Goal: Task Accomplishment & Management: Complete application form

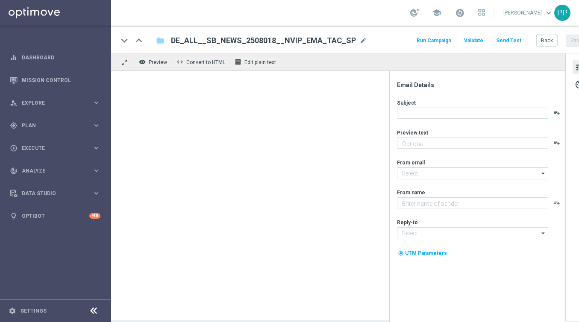
type textarea "Deine Saison-Wetten zum Start der Bundesliga"
type input "[EMAIL_ADDRESS][DOMAIN_NAME]"
type textarea "Lottoland"
type input "[EMAIL_ADDRESS][DOMAIN_NAME]"
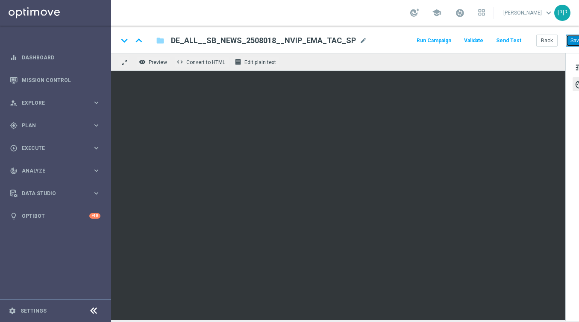
click at [571, 40] on button "Save" at bounding box center [576, 41] width 21 height 12
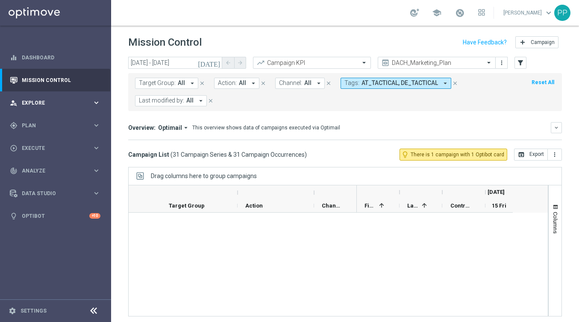
scroll to position [934, 0]
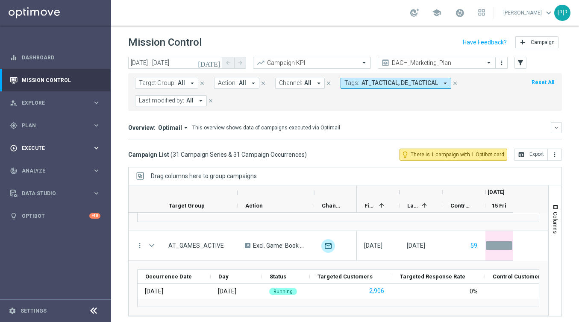
click at [28, 149] on span "Execute" at bounding box center [57, 148] width 71 height 5
click at [37, 166] on link "Campaign Builder" at bounding box center [55, 165] width 67 height 7
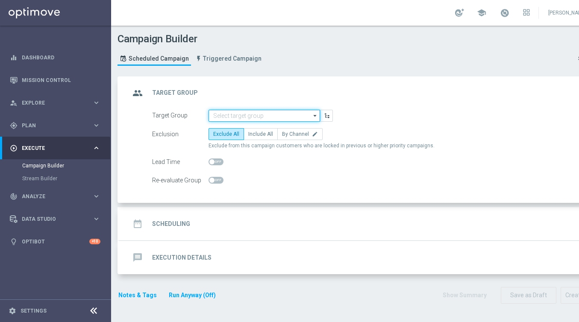
click at [217, 117] on input at bounding box center [265, 116] width 112 height 12
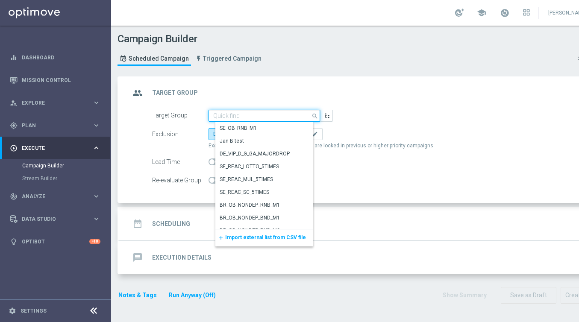
paste input "DE_SB_ACTIVE"
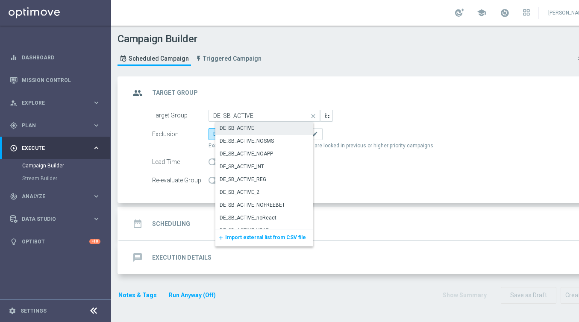
click at [224, 124] on div "DE_SB_ACTIVE" at bounding box center [237, 128] width 35 height 8
type input "DE_SB_ACTIVE"
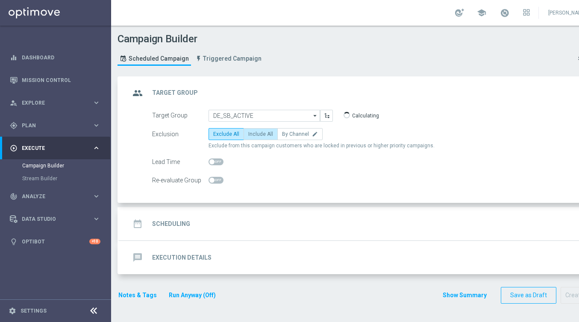
click at [251, 138] on label "Include All" at bounding box center [261, 134] width 34 height 12
click at [251, 138] on input "Include All" at bounding box center [251, 136] width 6 height 6
radio input "true"
click at [177, 216] on div "date_range Scheduling keyboard_arrow_down" at bounding box center [368, 224] width 477 height 16
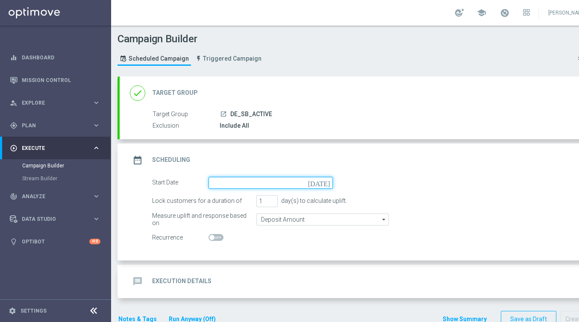
click at [222, 179] on input at bounding box center [271, 183] width 124 height 12
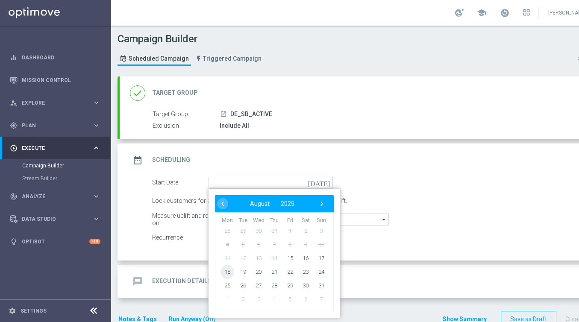
click at [228, 277] on span "18" at bounding box center [228, 272] width 14 height 14
type input "18 Aug 2025"
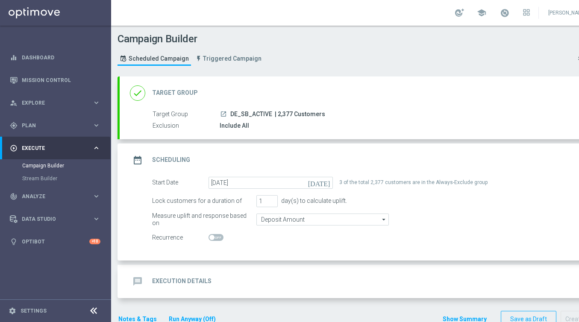
click at [175, 275] on div "message Execution Details" at bounding box center [171, 281] width 82 height 15
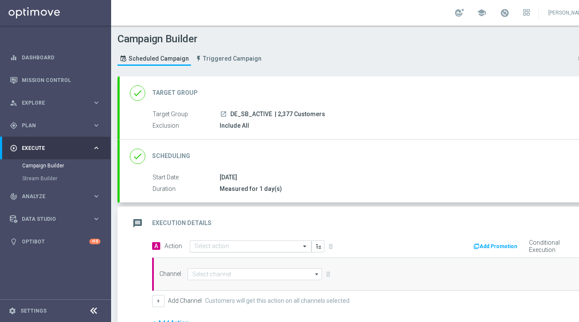
click at [197, 246] on input "text" at bounding box center [242, 246] width 95 height 7
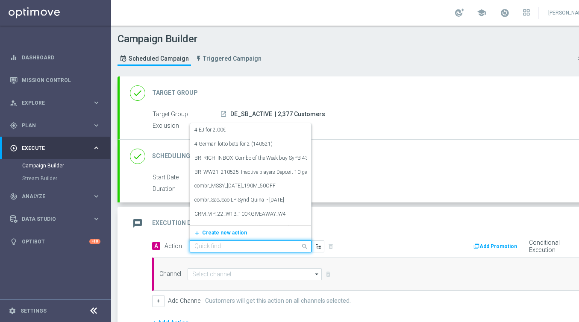
paste input "Football Newsletter"
type input "Football Newsletter"
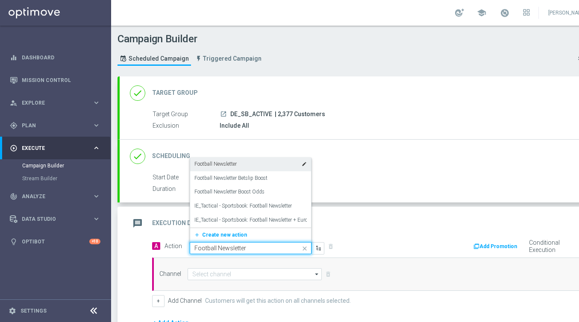
click at [209, 162] on label "Football Newsletter" at bounding box center [216, 164] width 42 height 7
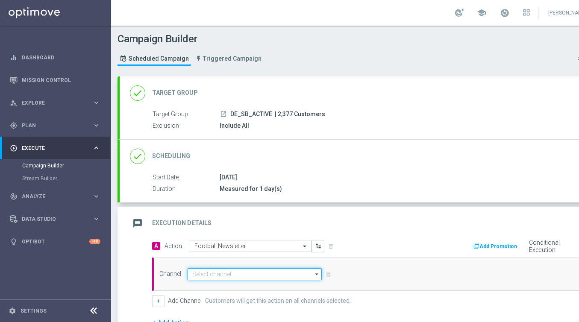
click at [201, 271] on input at bounding box center [255, 274] width 134 height 12
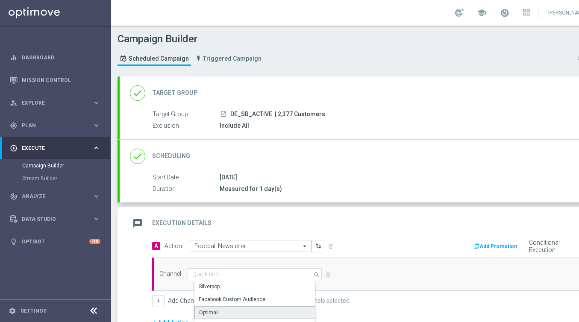
click at [205, 313] on div "Optimail" at bounding box center [209, 313] width 20 height 8
type input "Optimail"
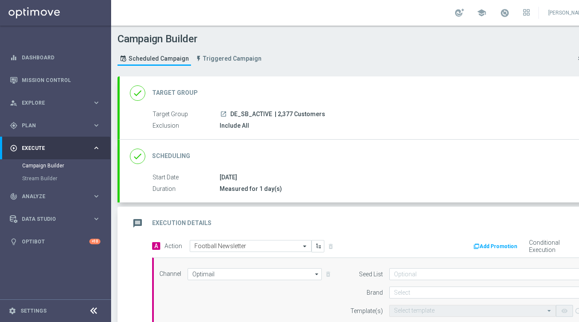
click at [284, 115] on span "| 2,377 Customers" at bounding box center [300, 115] width 50 height 8
copy span "2,377"
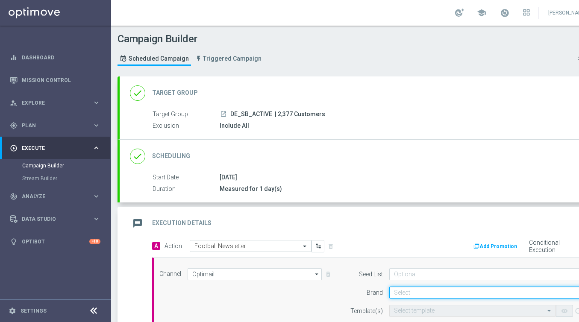
click at [413, 292] on input at bounding box center [491, 293] width 204 height 12
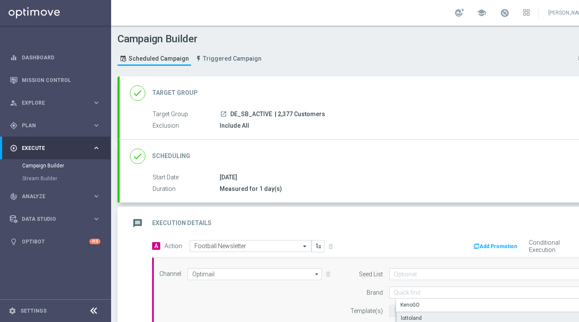
click at [413, 317] on div "lottoland" at bounding box center [411, 319] width 21 height 8
type input "lottoland"
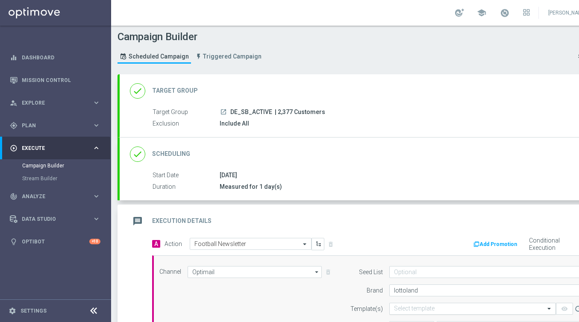
click at [398, 310] on input "text" at bounding box center [464, 309] width 140 height 7
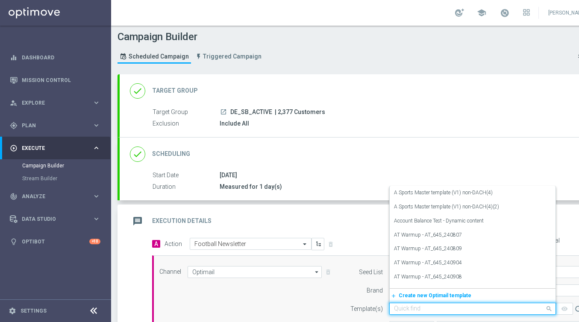
paste input "DE_ALL__SB_NEWS_2508018__NVIP_EMA_TAC_SP"
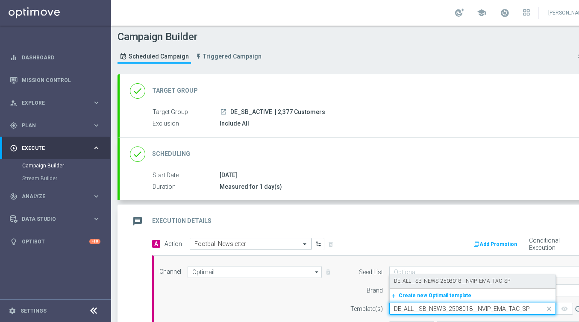
click at [398, 281] on label "DE_ALL__SB_NEWS_2508018__NVIP_EMA_TAC_SP" at bounding box center [452, 281] width 116 height 7
type input "DE_ALL__SB_NEWS_2508018__NVIP_EMA_TAC_SP"
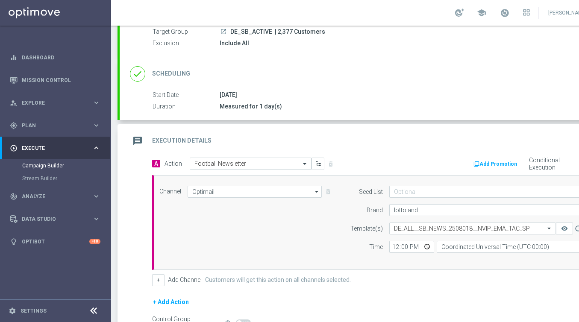
scroll to position [87, 0]
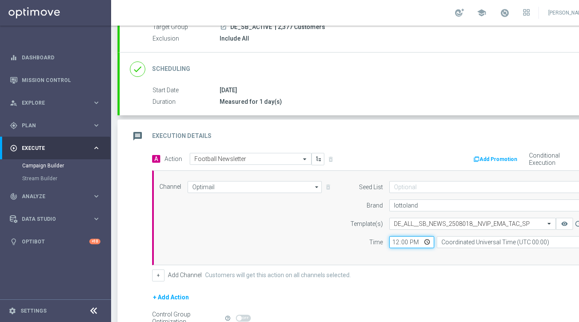
click at [394, 241] on input "12:00" at bounding box center [411, 242] width 45 height 12
type input "18:00"
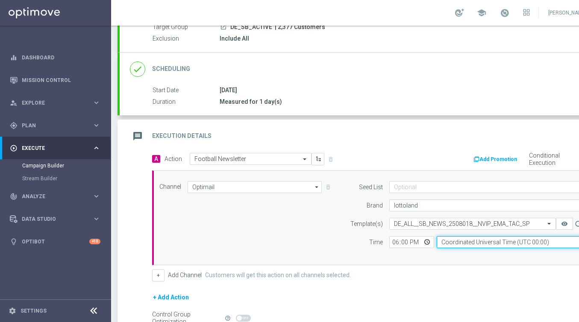
click at [470, 239] on input "Coordinated Universal Time (UTC 00:00)" at bounding box center [515, 242] width 157 height 12
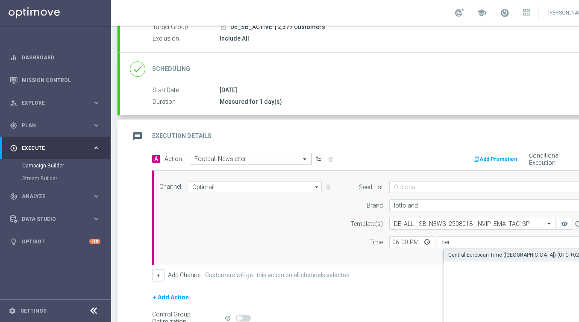
click at [495, 252] on div "Central European Time (Berlin) (UTC +02:00)" at bounding box center [518, 255] width 140 height 8
type input "Central European Time (Berlin) (UTC +02:00)"
click at [381, 288] on form "A Action Select action Football Newsletter delete_forever Add Promotion Conditi…" at bounding box center [378, 256] width 452 height 207
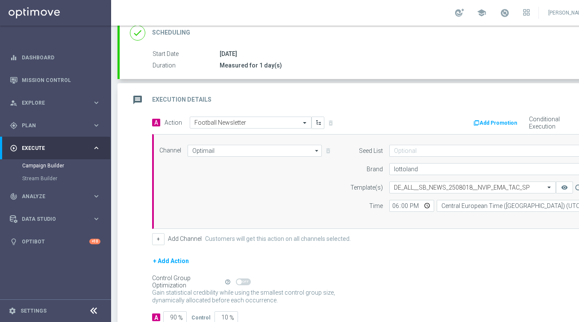
scroll to position [182, 0]
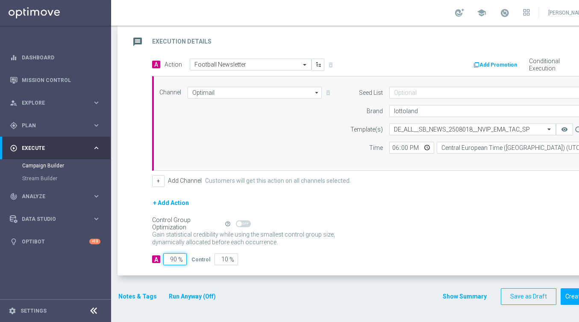
click at [177, 261] on input "90" at bounding box center [175, 259] width 24 height 12
type input "9"
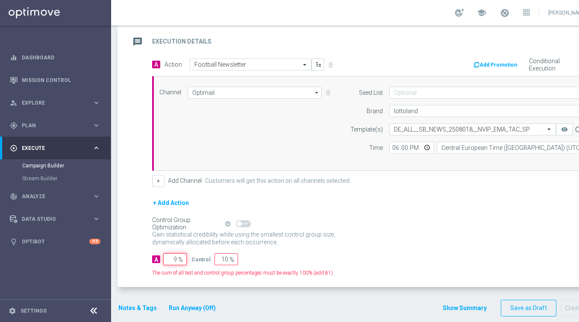
type input "91"
type input "98"
type input "2"
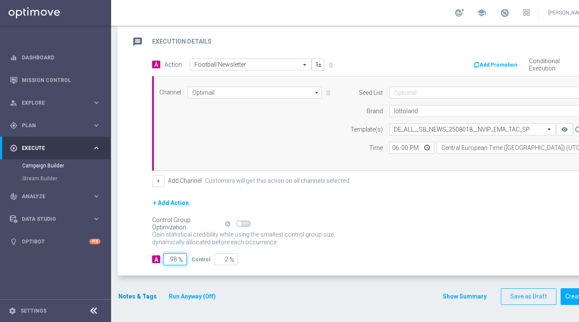
type input "98"
click at [127, 298] on button "Notes & Tags" at bounding box center [138, 297] width 40 height 11
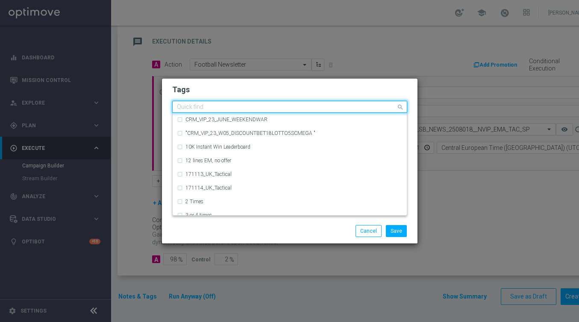
click at [191, 110] on input "text" at bounding box center [286, 107] width 219 height 7
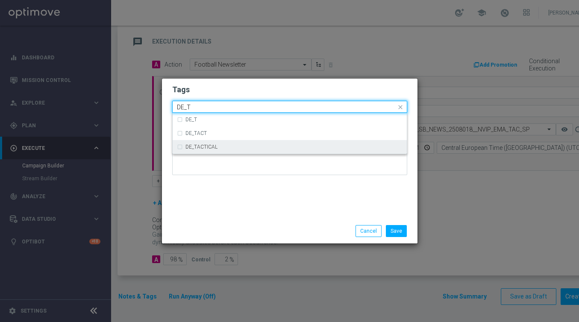
click at [195, 149] on label "DE_TACTICAL" at bounding box center [202, 146] width 32 height 5
type input "DE_T"
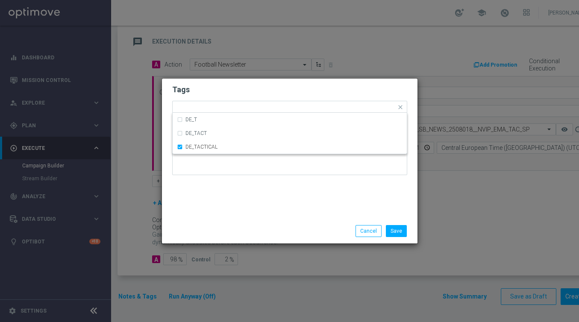
click at [232, 207] on div "Tags Quick find × DE_TACTICAL DE_T DE_TACT DE_TACTICAL Notes" at bounding box center [290, 149] width 256 height 140
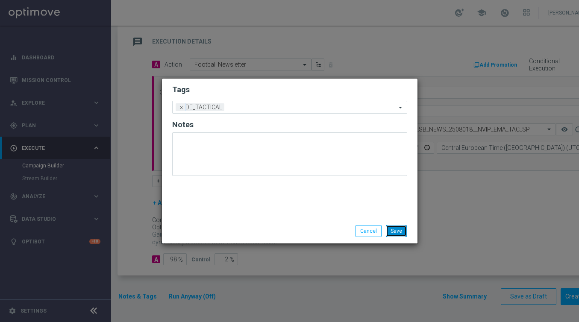
click at [390, 234] on button "Save" at bounding box center [396, 231] width 21 height 12
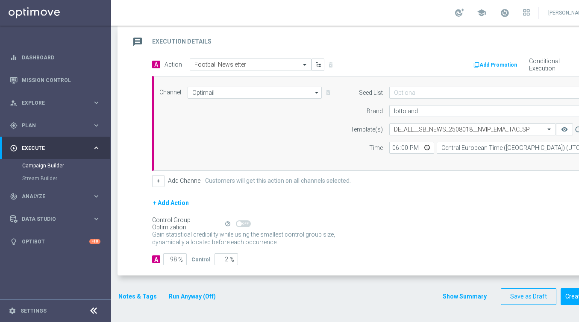
scroll to position [0, 45]
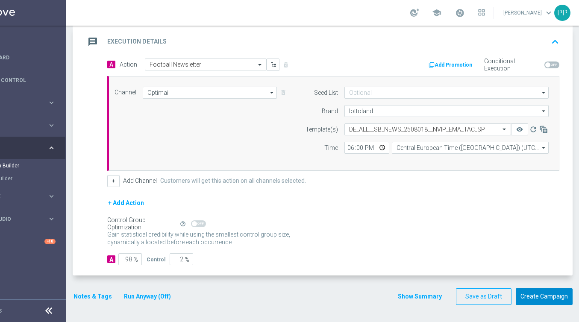
click at [537, 300] on button "Create Campaign" at bounding box center [544, 297] width 57 height 17
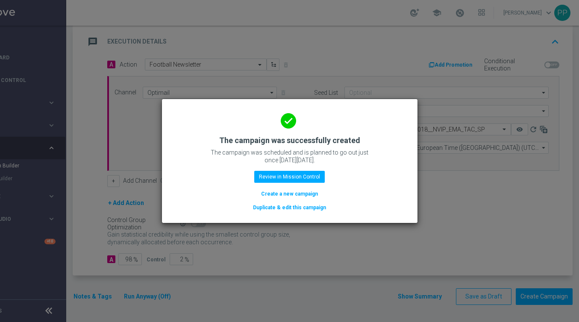
click at [285, 214] on div "done The campaign was successfully created The campaign was scheduled and is pl…" at bounding box center [290, 161] width 256 height 124
click at [284, 209] on button "Duplicate & edit this campaign" at bounding box center [289, 207] width 75 height 9
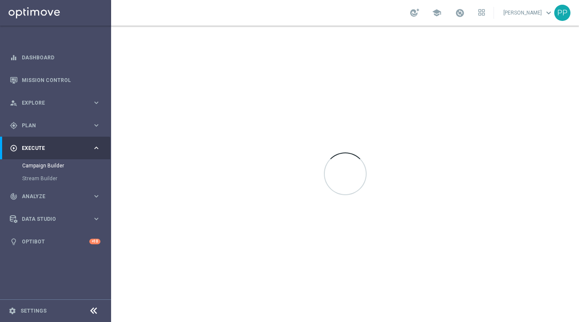
scroll to position [0, 0]
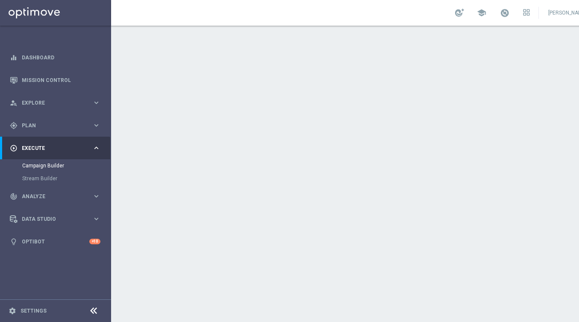
click at [235, 97] on div "done Target Group keyboard_arrow_down" at bounding box center [368, 93] width 477 height 16
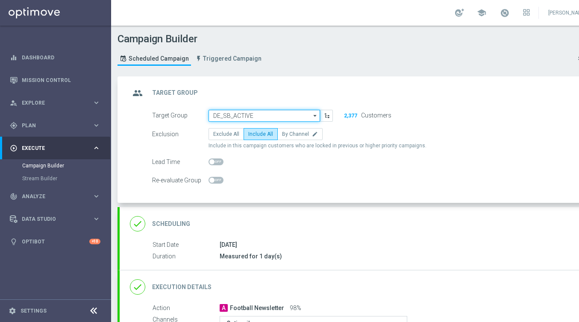
click at [231, 115] on input "DE_SB_ACTIVE" at bounding box center [265, 116] width 112 height 12
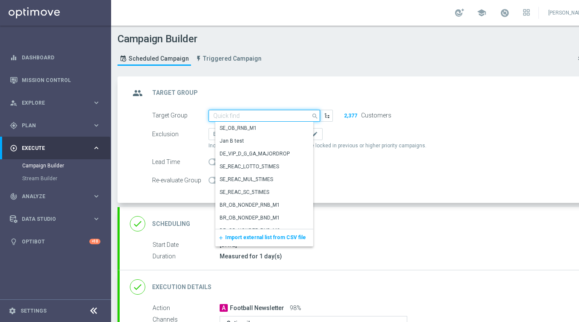
paste input "AT_SB_ACTIVE"
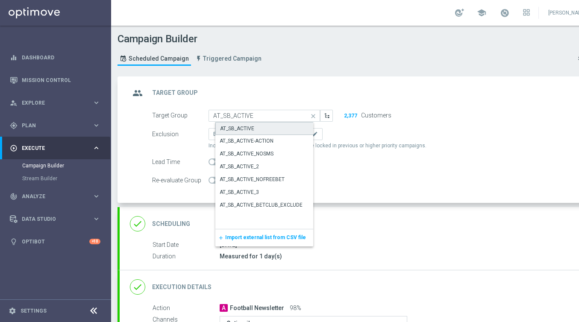
click at [233, 125] on div "AT_SB_ACTIVE" at bounding box center [237, 129] width 34 height 8
type input "AT_SB_ACTIVE"
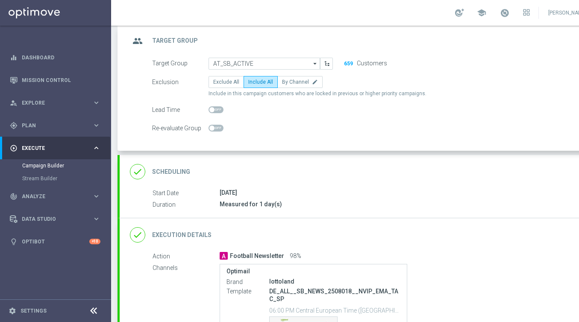
scroll to position [69, 0]
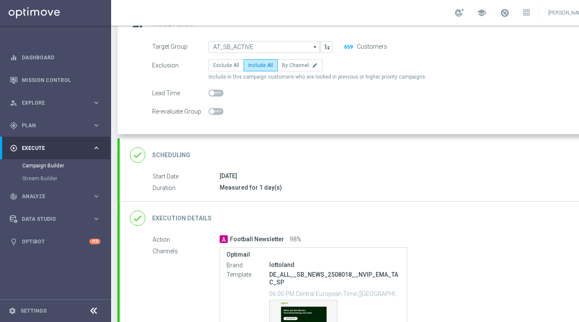
click at [286, 219] on div "done Execution Details keyboard_arrow_down" at bounding box center [368, 218] width 477 height 16
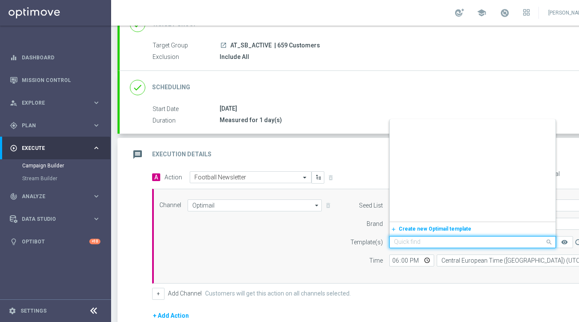
click at [395, 245] on input "text" at bounding box center [464, 242] width 140 height 7
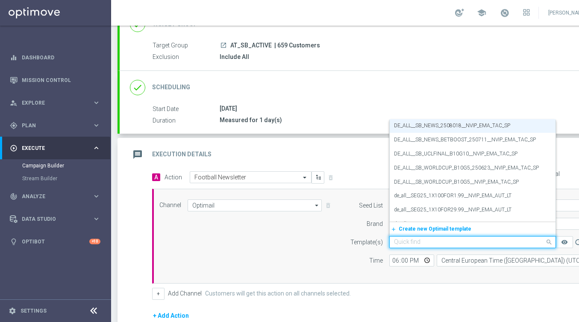
paste input "AT__SB_NEWS_2508018__NVIP_EMA_TAC_SP"
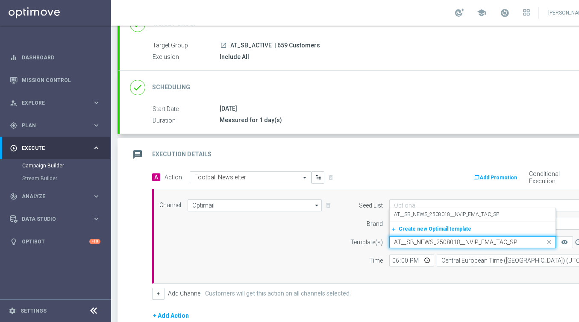
scroll to position [0, 0]
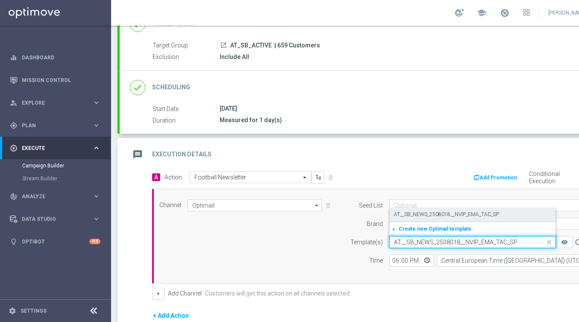
click at [395, 216] on label "AT__SB_NEWS_2508018__NVIP_EMA_TAC_SP" at bounding box center [446, 214] width 105 height 7
type input "AT__SB_NEWS_2508018__NVIP_EMA_TAC_SP"
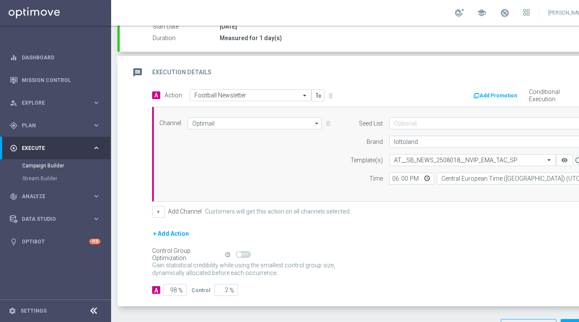
scroll to position [182, 0]
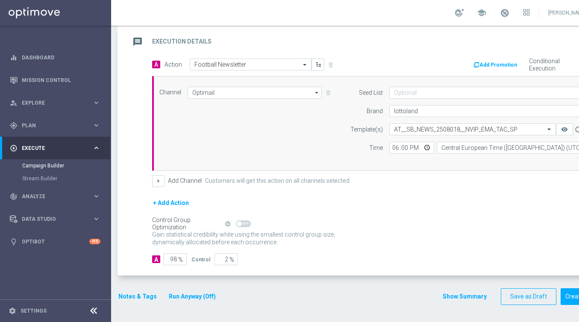
click at [146, 298] on button "Notes & Tags" at bounding box center [138, 297] width 40 height 11
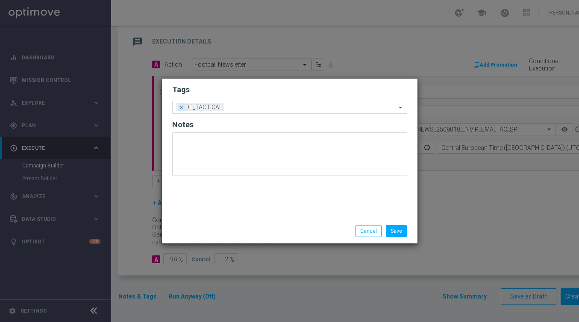
click at [179, 109] on span "×" at bounding box center [182, 107] width 8 height 8
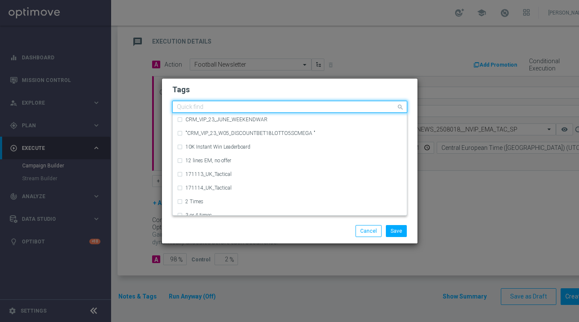
click at [179, 109] on input "text" at bounding box center [286, 107] width 219 height 7
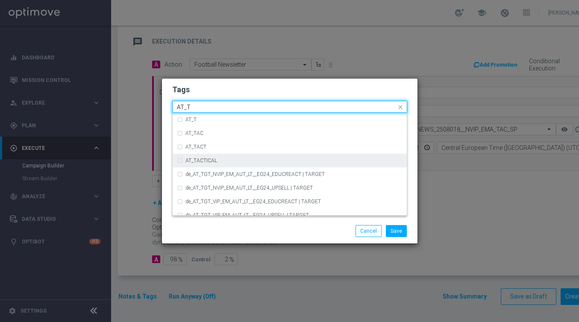
click at [189, 158] on label "AT_TACTICAL" at bounding box center [202, 160] width 32 height 5
type input "AT_T"
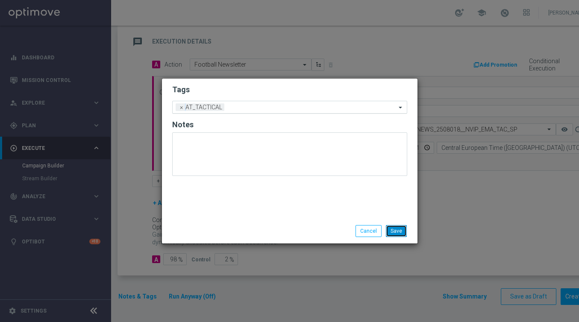
click at [402, 232] on button "Save" at bounding box center [396, 231] width 21 height 12
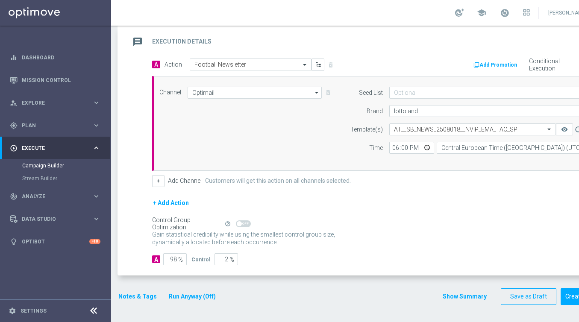
click at [398, 239] on div "Gain statistical credibility while using the smallest control group size, dynam…" at bounding box center [378, 239] width 452 height 21
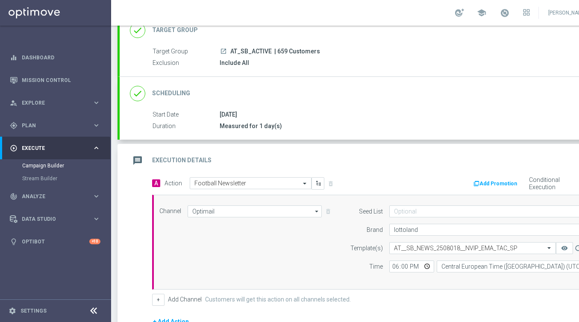
scroll to position [0, 0]
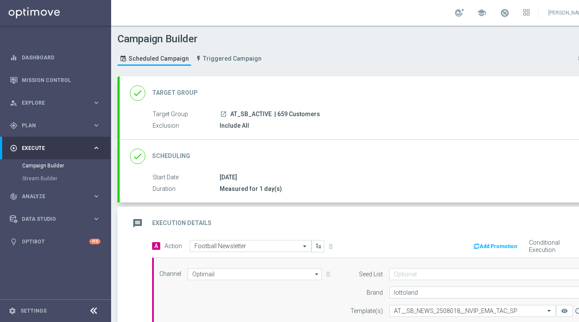
click at [280, 114] on span "| 659 Customers" at bounding box center [297, 115] width 46 height 8
copy span "659"
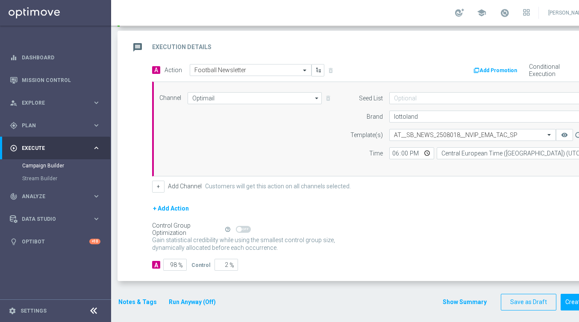
scroll to position [182, 0]
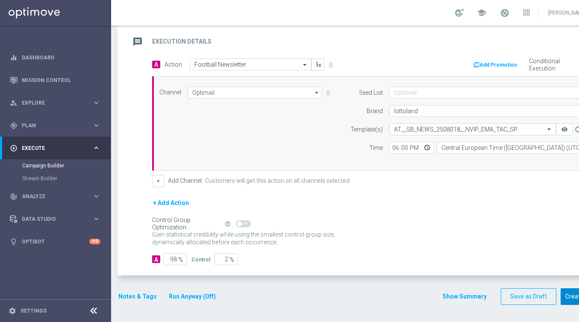
click at [566, 295] on button "Create Campaign" at bounding box center [589, 297] width 57 height 17
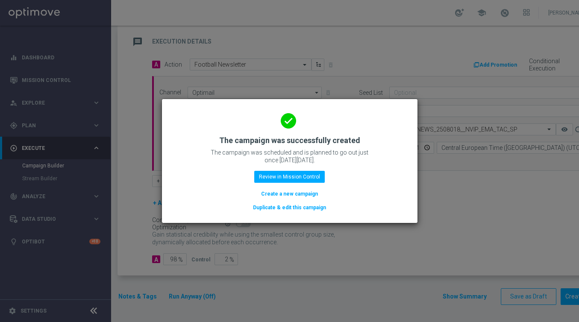
click at [286, 193] on button "Create a new campaign" at bounding box center [289, 193] width 59 height 9
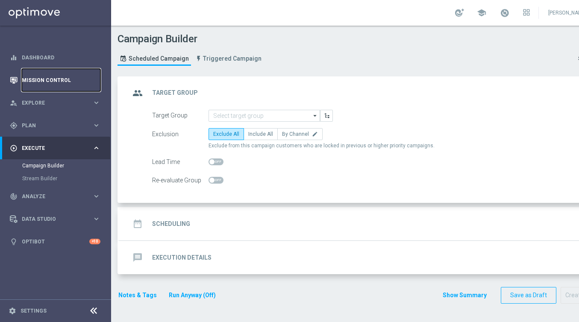
click at [41, 78] on link "Mission Control" at bounding box center [61, 80] width 79 height 23
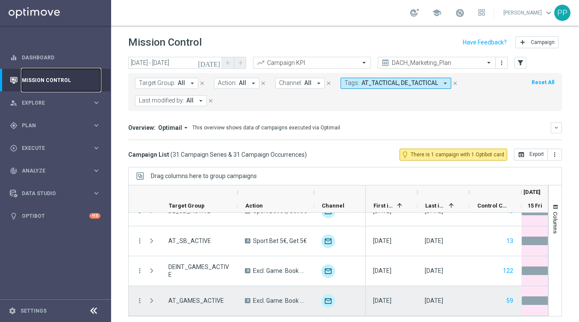
scroll to position [3, 0]
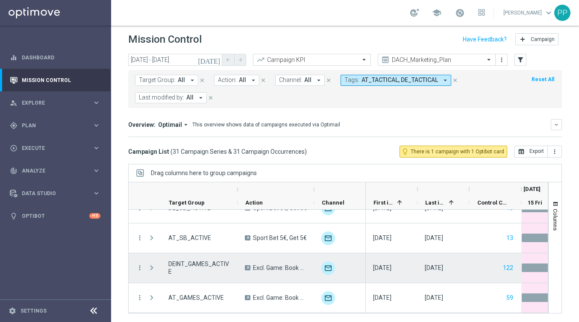
click at [152, 268] on span at bounding box center [152, 268] width 8 height 7
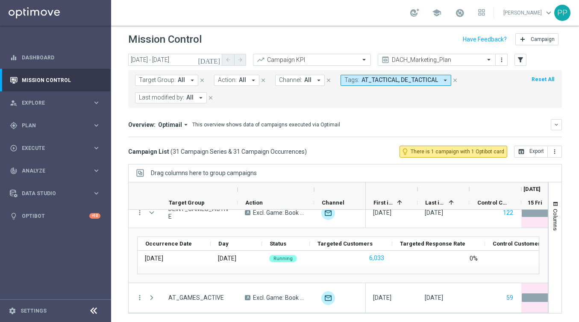
scroll to position [879, 0]
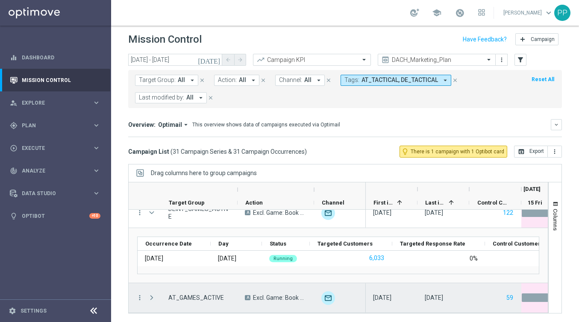
click at [152, 300] on span at bounding box center [152, 298] width 8 height 7
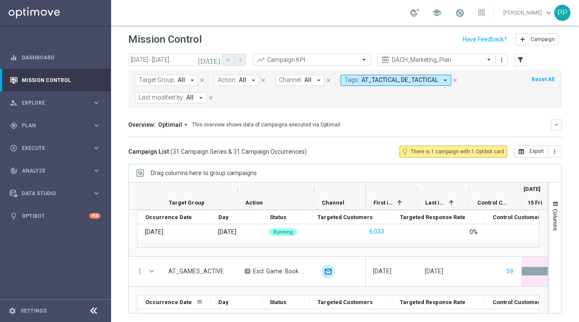
scroll to position [934, 0]
